Goal: Task Accomplishment & Management: Complete application form

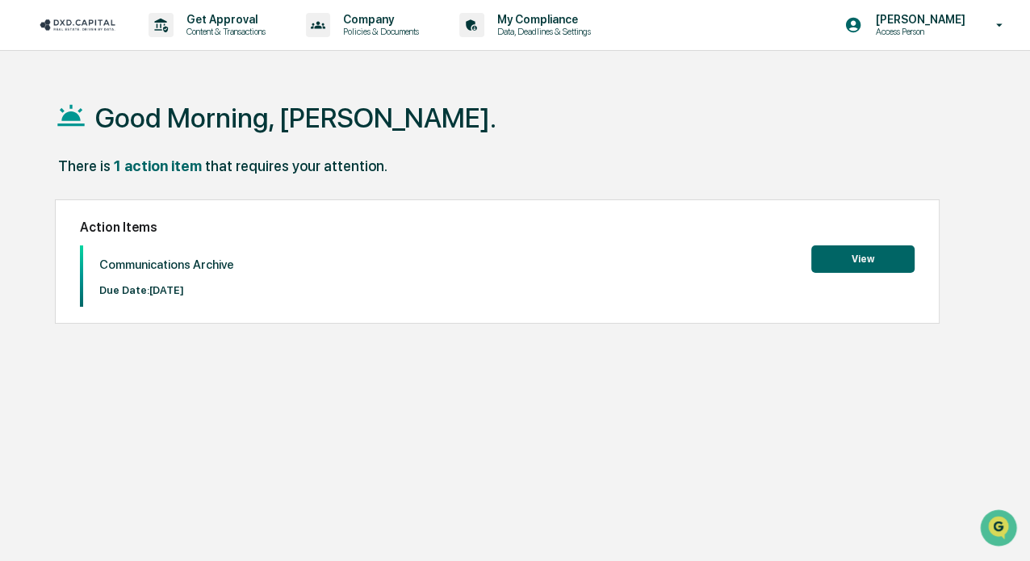
click at [874, 258] on button "View" at bounding box center [863, 258] width 103 height 27
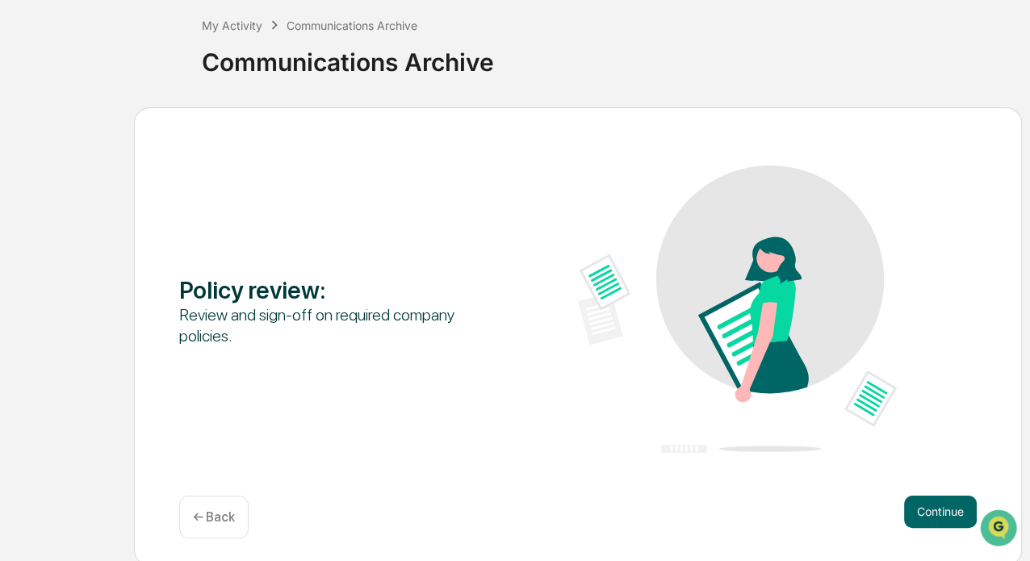
scroll to position [88, 0]
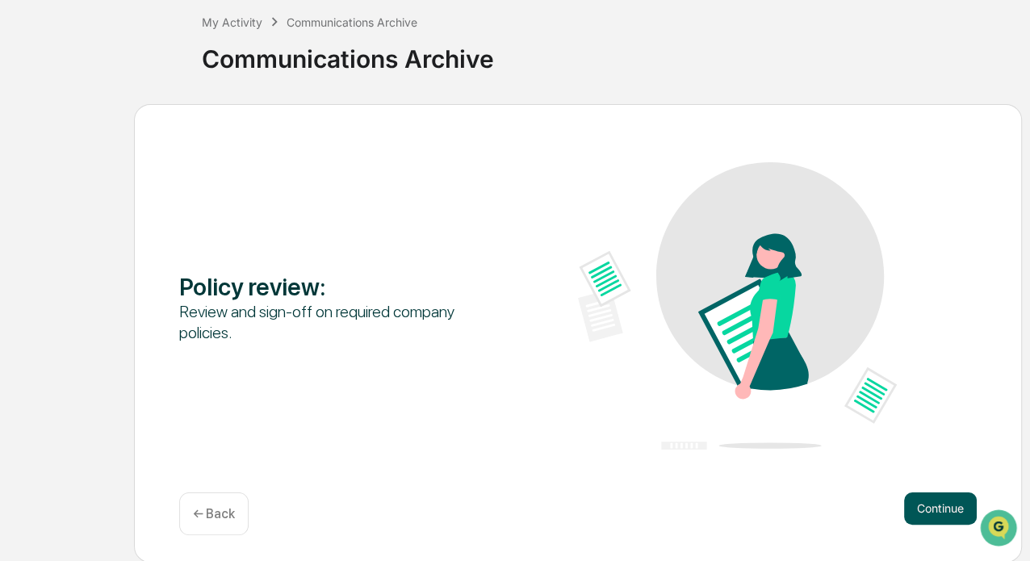
click at [931, 503] on button "Continue" at bounding box center [940, 509] width 73 height 32
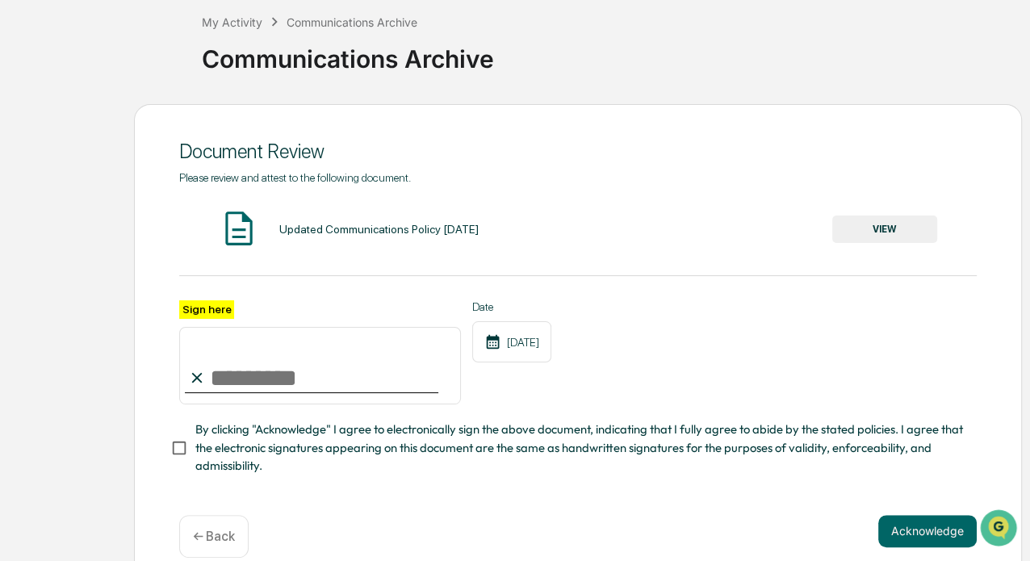
click at [887, 232] on button "VIEW" at bounding box center [885, 229] width 105 height 27
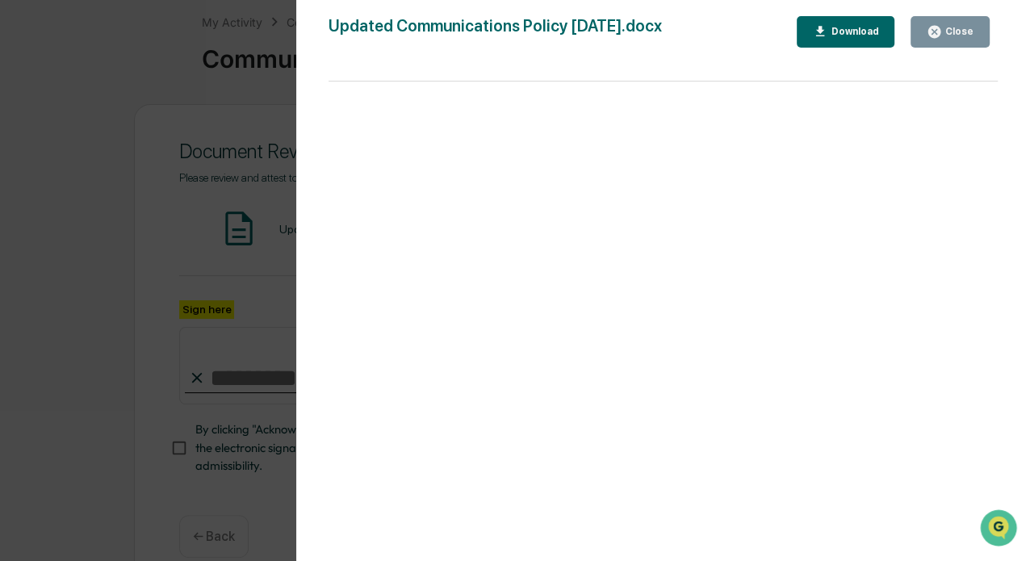
click at [971, 39] on button "Close" at bounding box center [950, 31] width 79 height 31
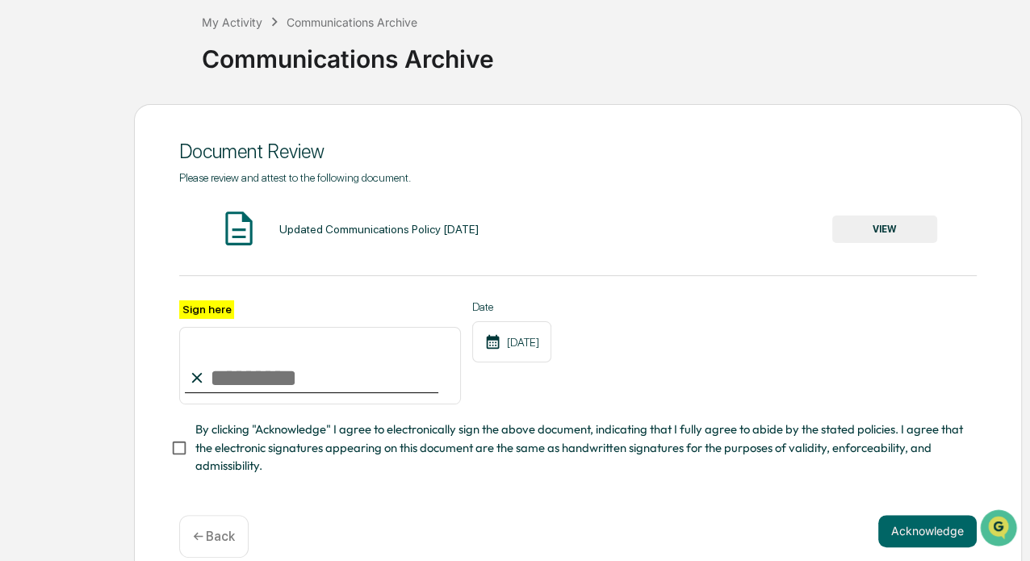
click at [237, 384] on input "Sign here" at bounding box center [320, 366] width 282 height 78
type input "**********"
click at [904, 535] on button "Acknowledge" at bounding box center [928, 531] width 99 height 32
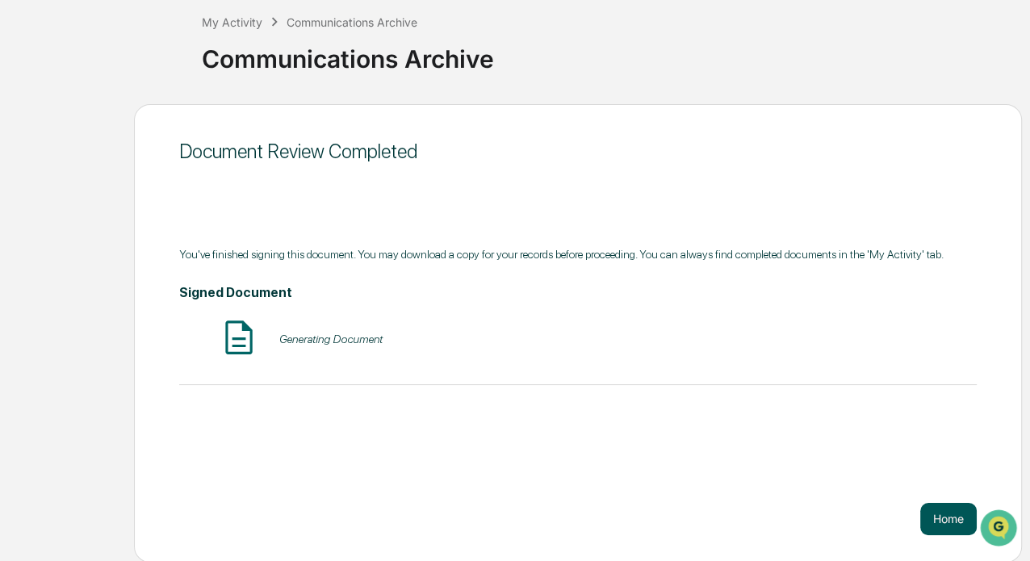
click at [941, 514] on button "Home" at bounding box center [949, 519] width 57 height 32
